Goal: Find specific page/section: Find specific page/section

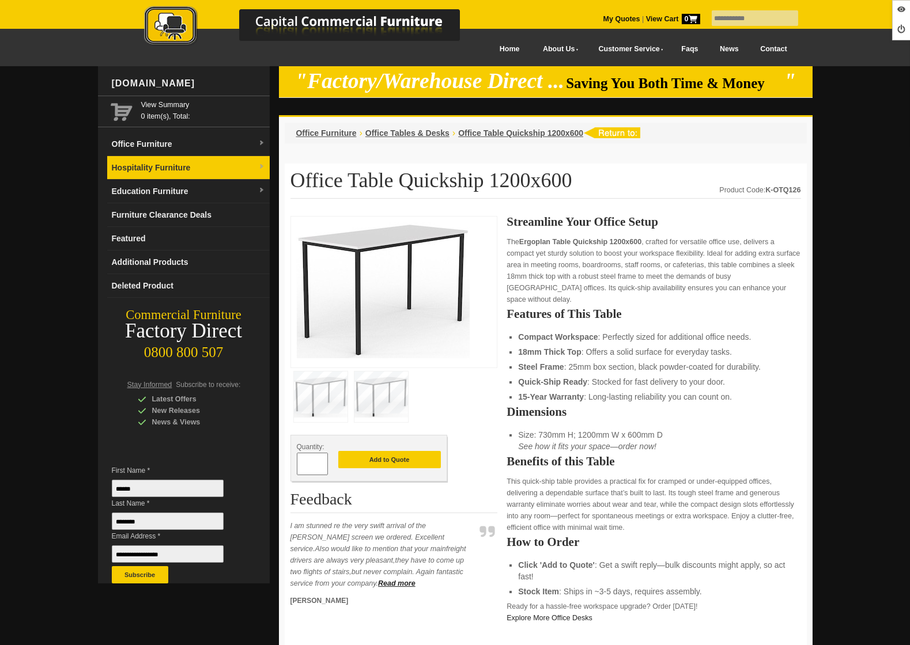
click at [204, 171] on link "Hospitality Furniture" at bounding box center [188, 168] width 162 height 24
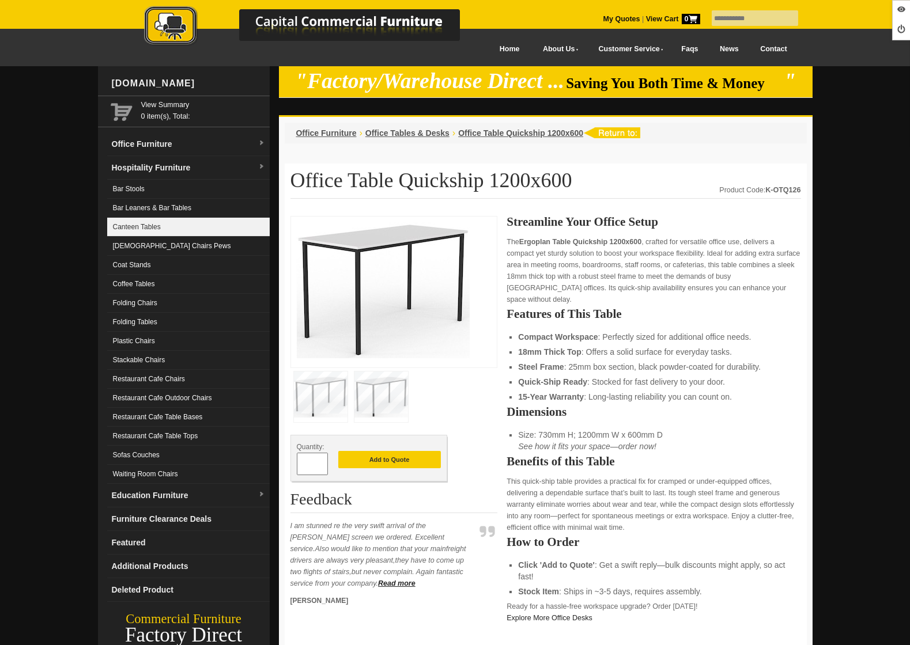
click at [160, 232] on link "Canteen Tables" at bounding box center [188, 227] width 162 height 19
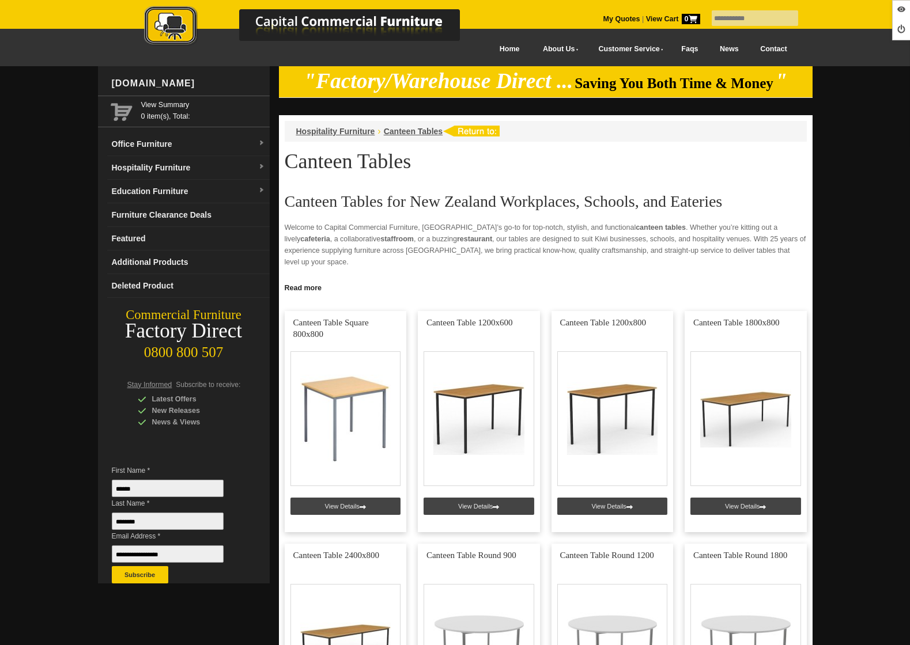
click at [464, 499] on link at bounding box center [479, 421] width 122 height 221
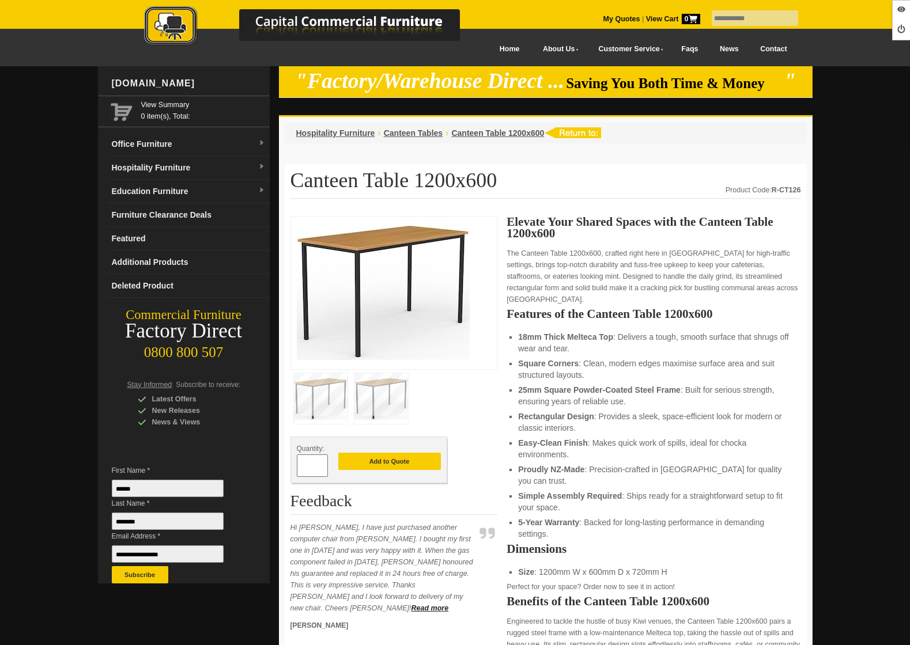
scroll to position [335, 0]
